Goal: Information Seeking & Learning: Check status

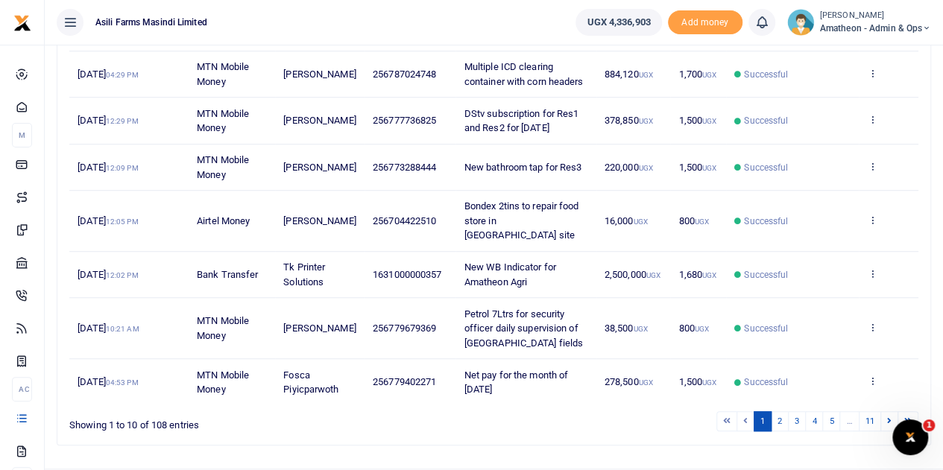
scroll to position [414, 0]
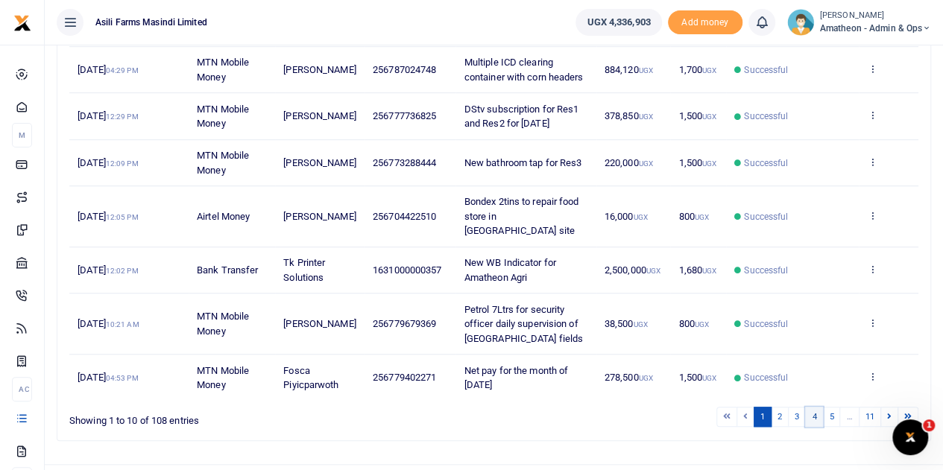
click at [814, 407] on link "4" at bounding box center [814, 417] width 18 height 20
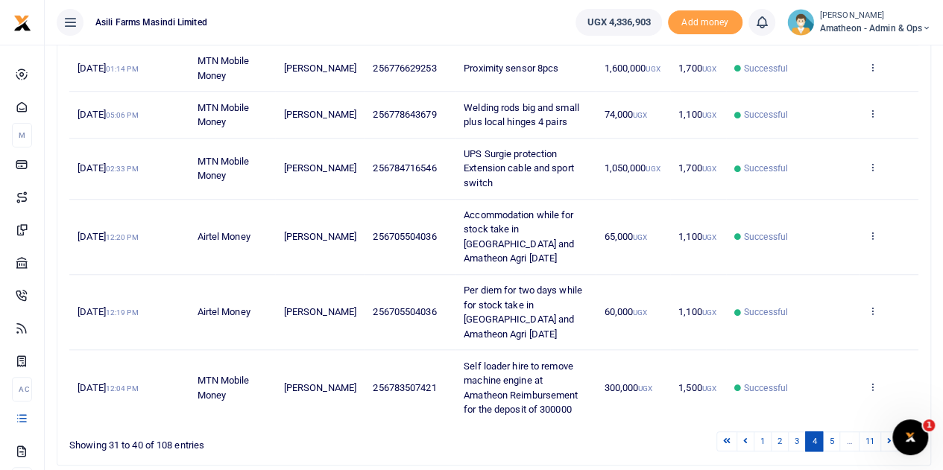
scroll to position [499, 0]
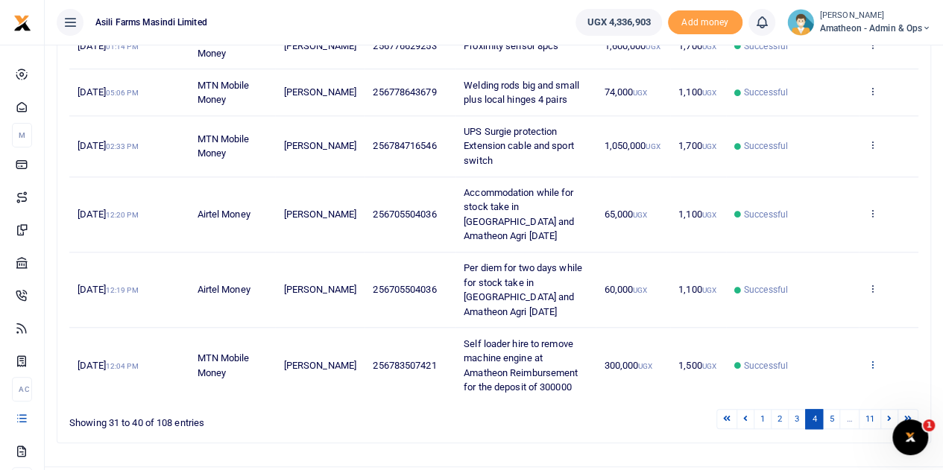
click at [872, 359] on icon at bounding box center [872, 364] width 10 height 10
click at [809, 297] on link "View details" at bounding box center [818, 307] width 118 height 21
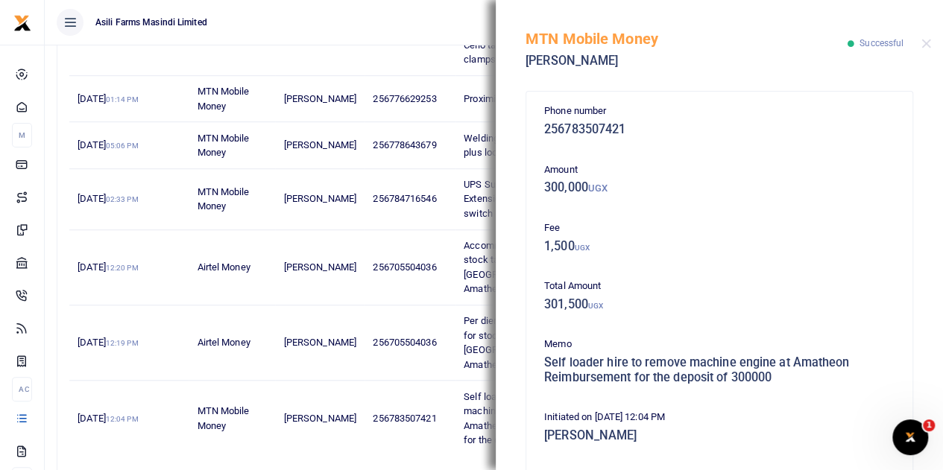
scroll to position [425, 0]
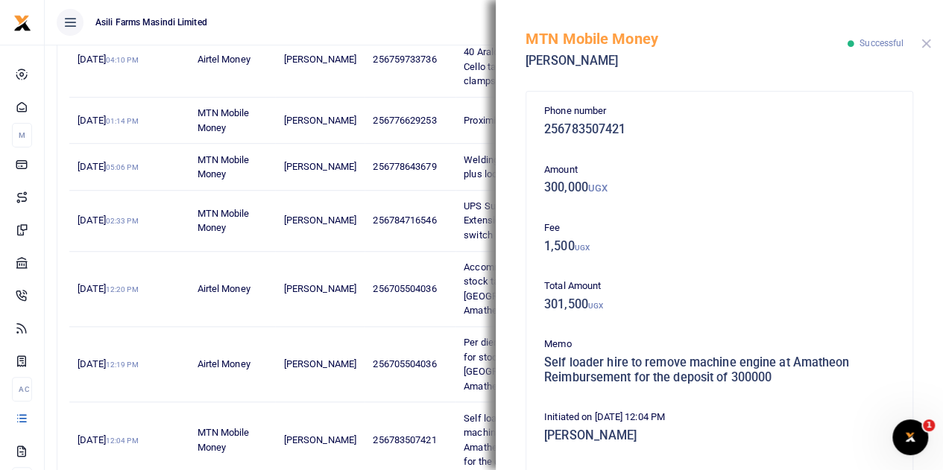
click at [925, 41] on button "Close" at bounding box center [926, 44] width 10 height 10
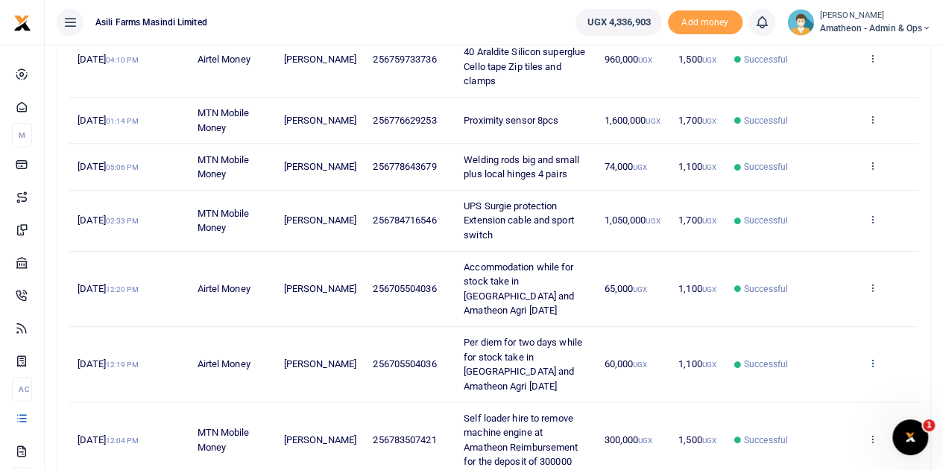
click at [871, 358] on icon at bounding box center [872, 363] width 10 height 10
click at [811, 359] on link "View details" at bounding box center [818, 364] width 118 height 21
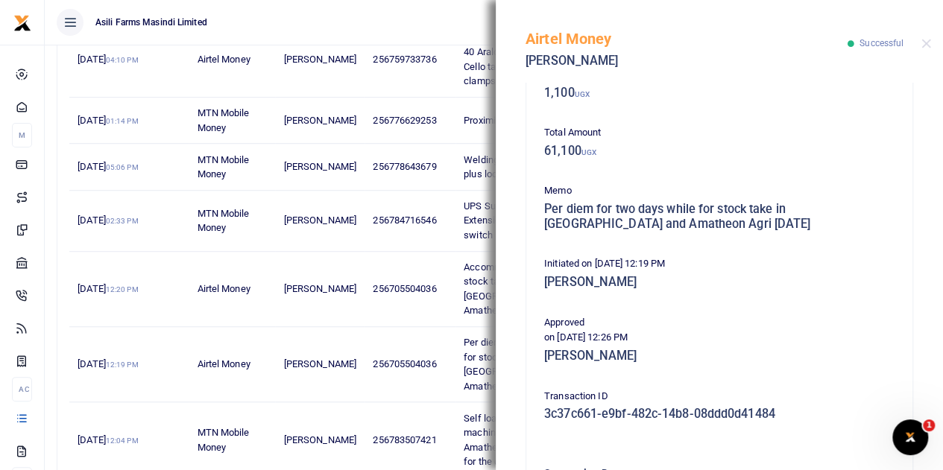
scroll to position [335, 0]
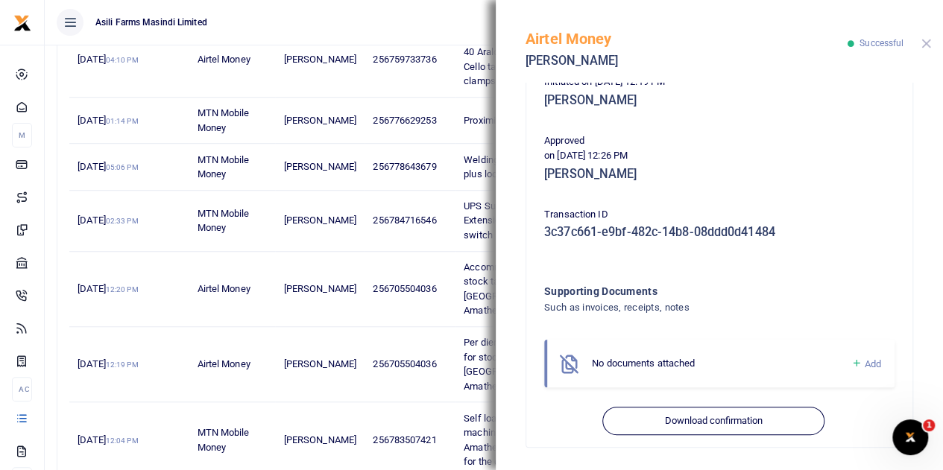
click at [923, 45] on button "Close" at bounding box center [926, 44] width 10 height 10
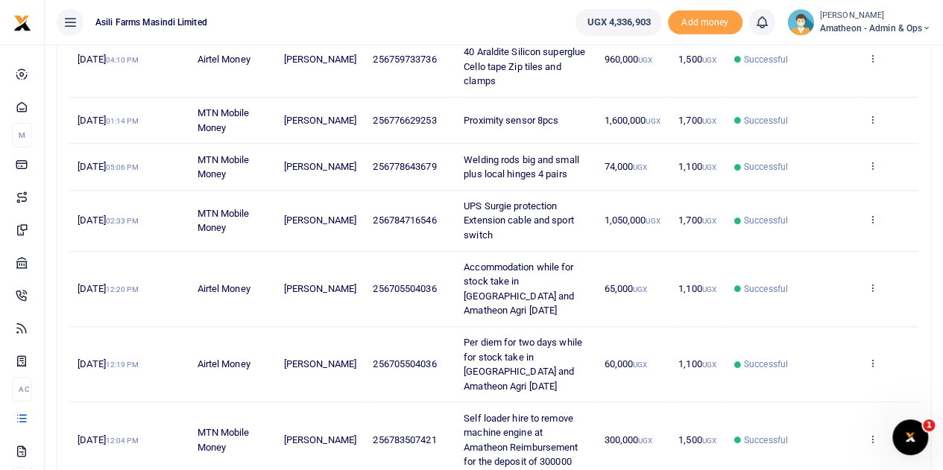
click at [869, 217] on icon at bounding box center [872, 219] width 10 height 10
click at [816, 242] on link "View details" at bounding box center [818, 243] width 118 height 21
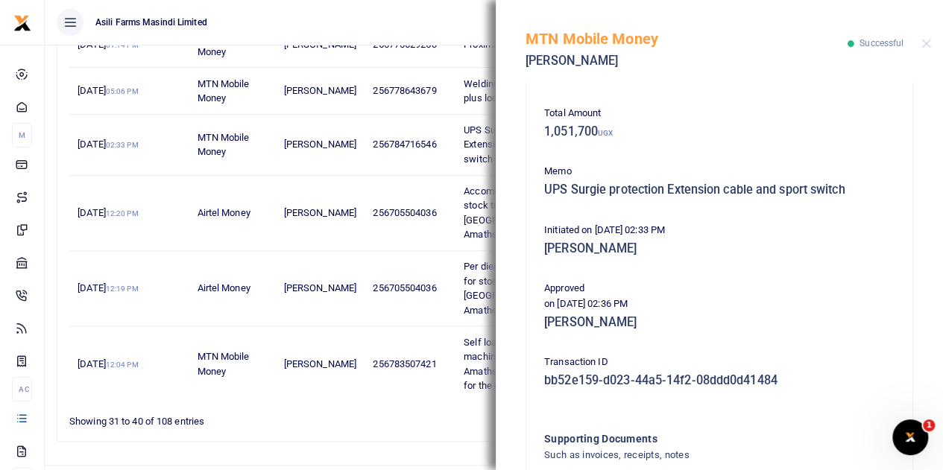
scroll to position [172, 0]
click at [926, 42] on button "Close" at bounding box center [926, 44] width 10 height 10
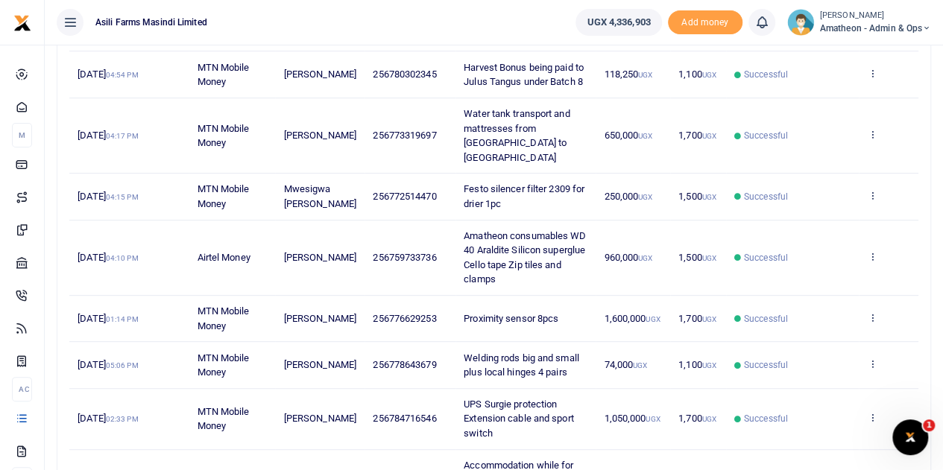
scroll to position [203, 0]
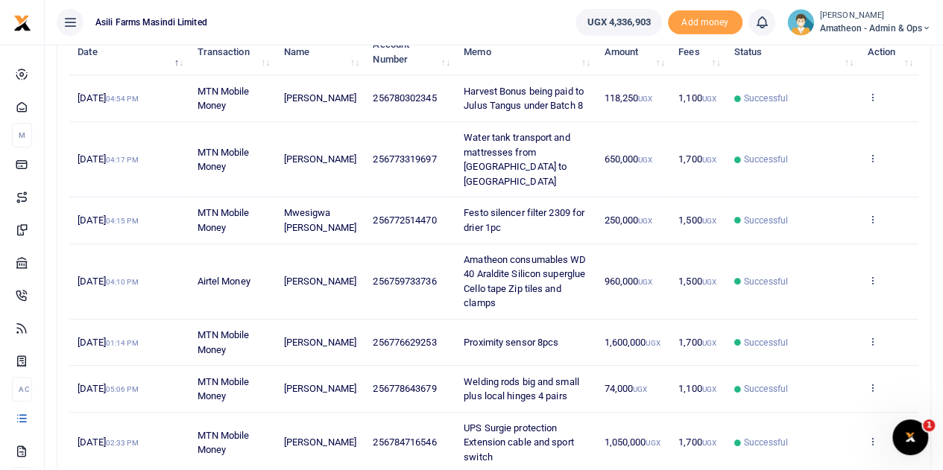
drag, startPoint x: 607, startPoint y: 288, endPoint x: 432, endPoint y: 25, distance: 316.7
click at [432, 25] on ul "Asili Farms Masindi Limited" at bounding box center [304, 22] width 519 height 45
